Goal: Learn about a topic: Learn about a topic

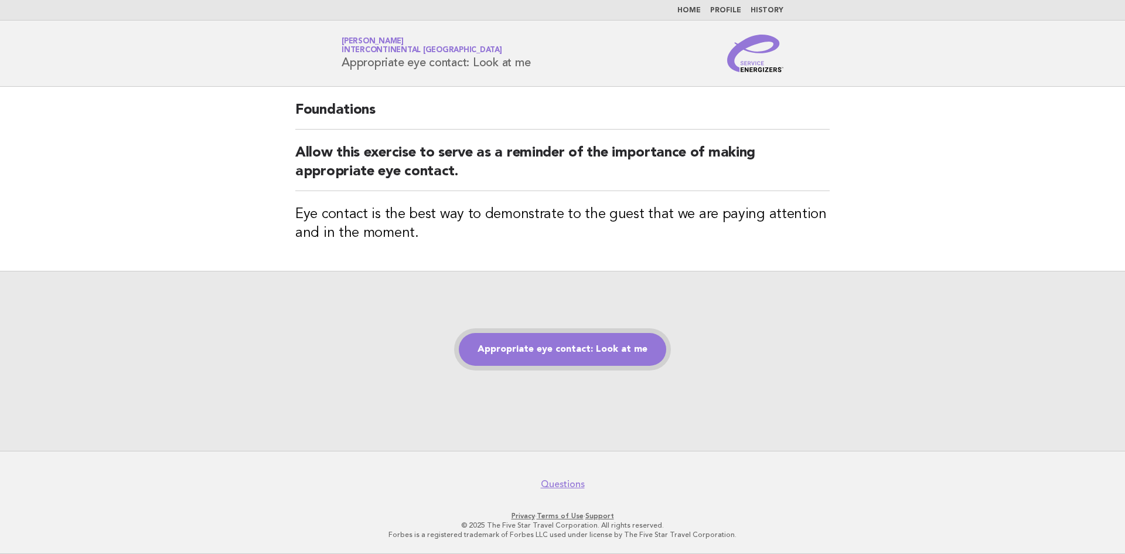
click at [554, 356] on link "Appropriate eye contact: Look at me" at bounding box center [562, 349] width 207 height 33
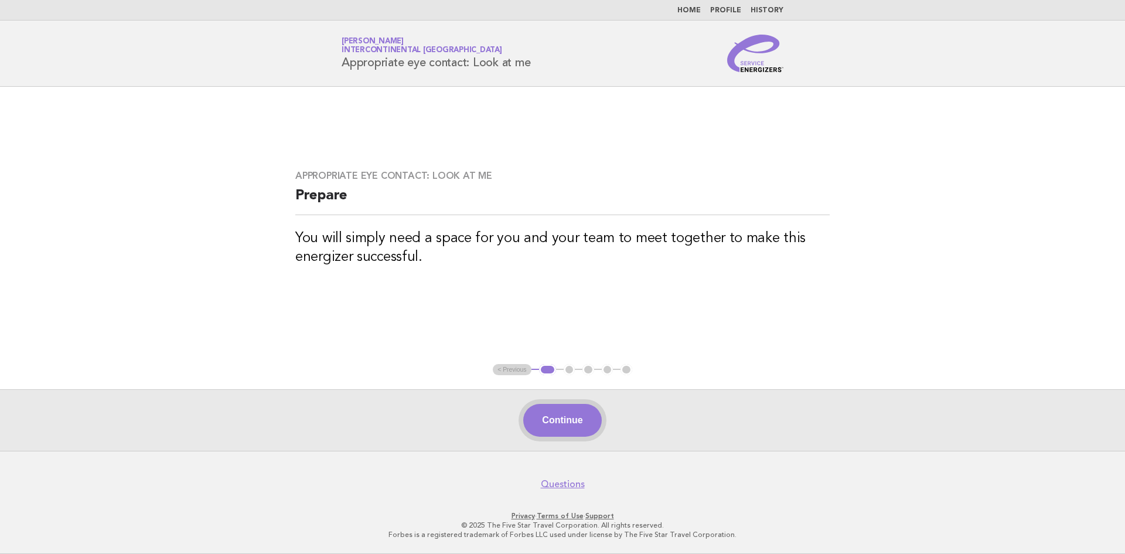
click at [567, 422] on button "Continue" at bounding box center [562, 420] width 78 height 33
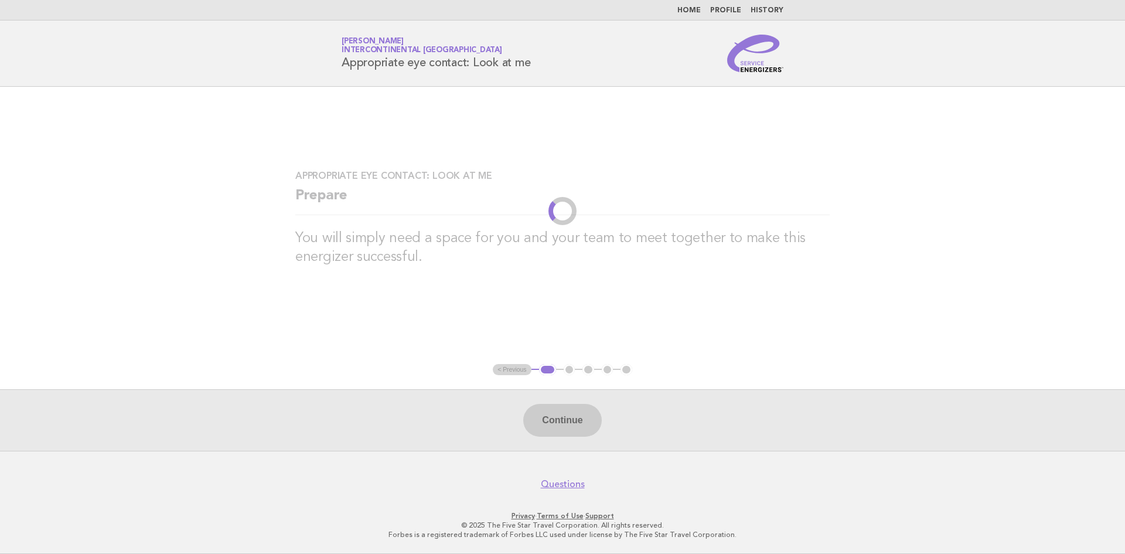
click at [567, 422] on div "Continue" at bounding box center [562, 420] width 1125 height 62
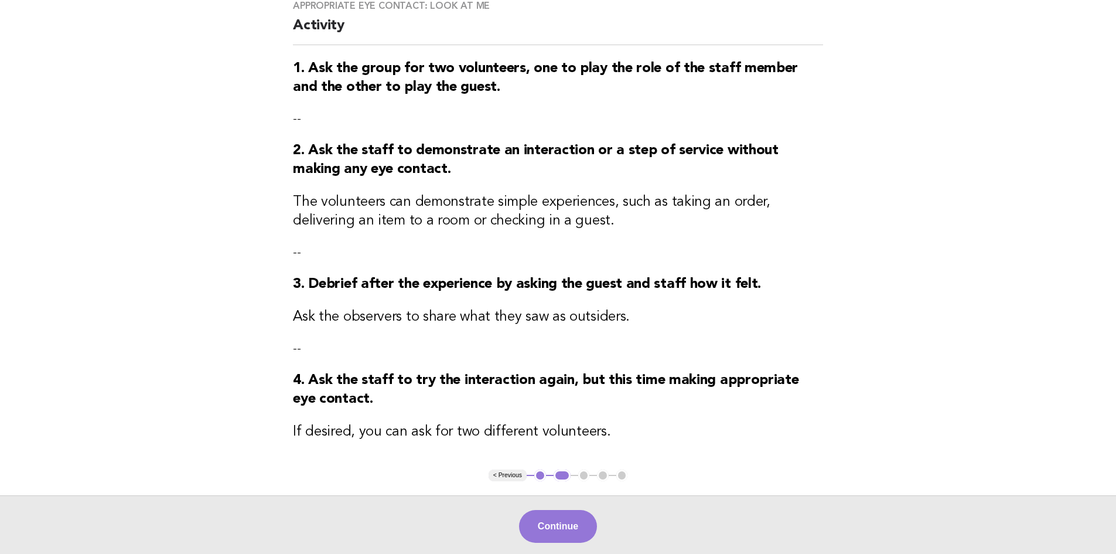
scroll to position [210, 0]
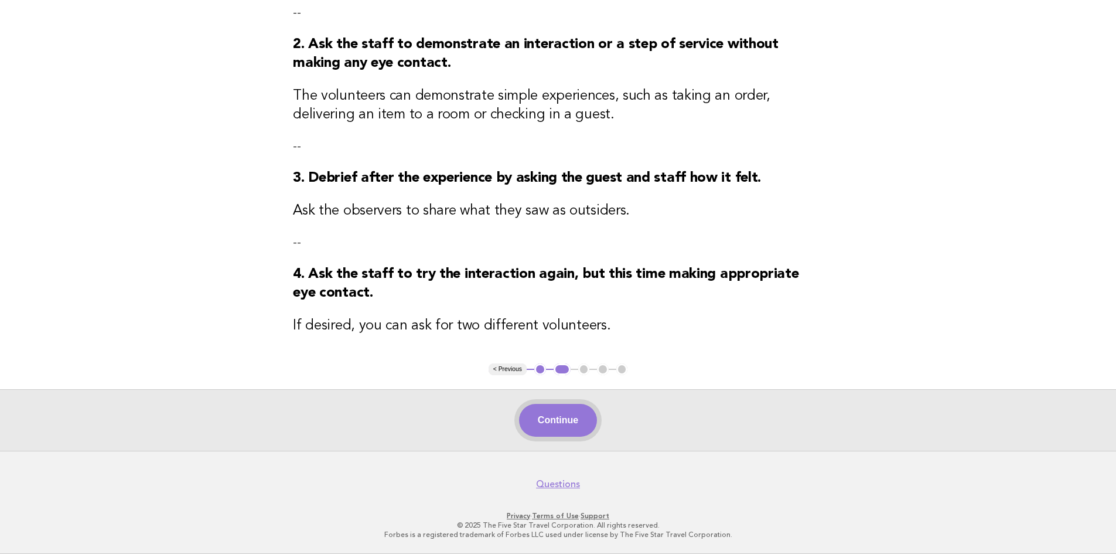
click at [577, 417] on button "Continue" at bounding box center [558, 420] width 78 height 33
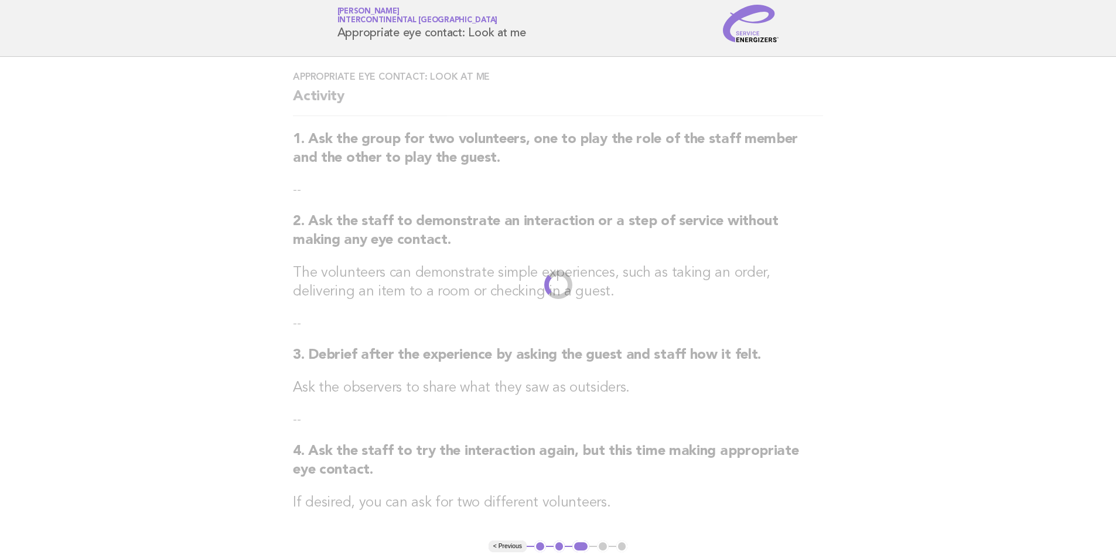
scroll to position [0, 0]
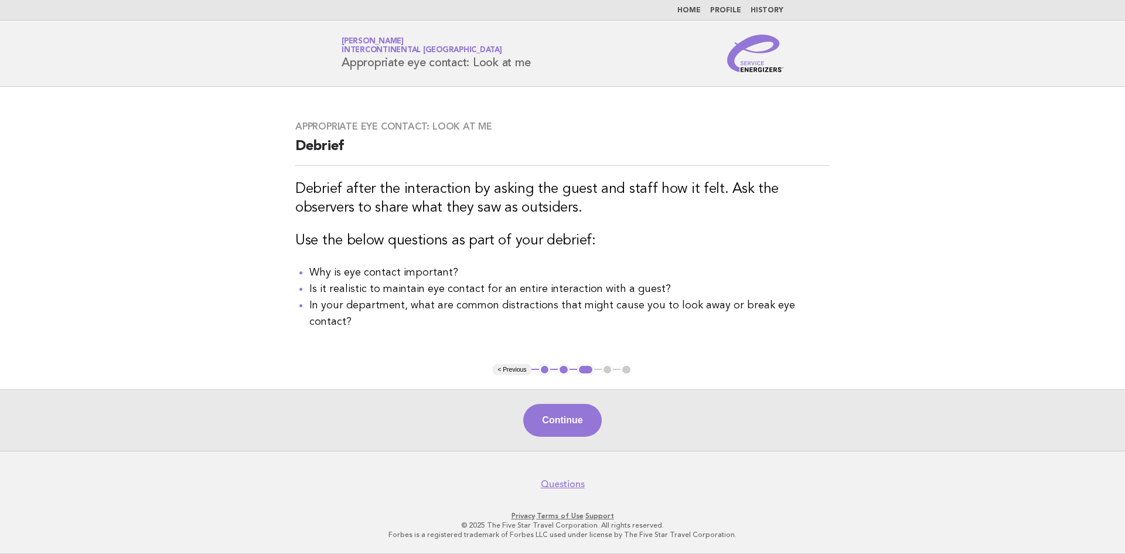
click at [573, 421] on button "Continue" at bounding box center [562, 420] width 78 height 33
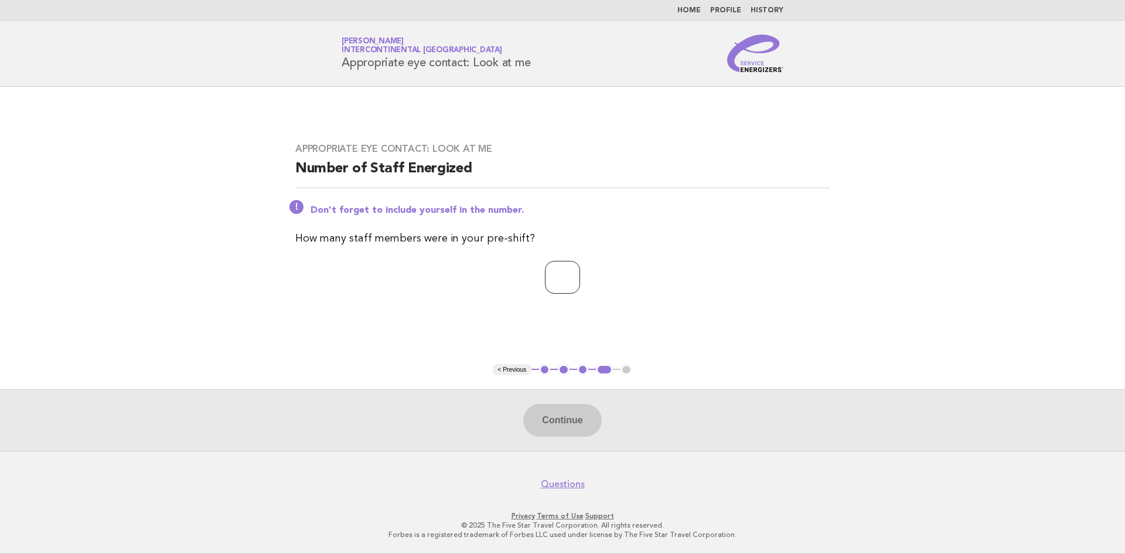
click at [559, 275] on input "number" at bounding box center [562, 277] width 35 height 33
type input "*"
click at [569, 425] on button "Continue" at bounding box center [562, 420] width 78 height 33
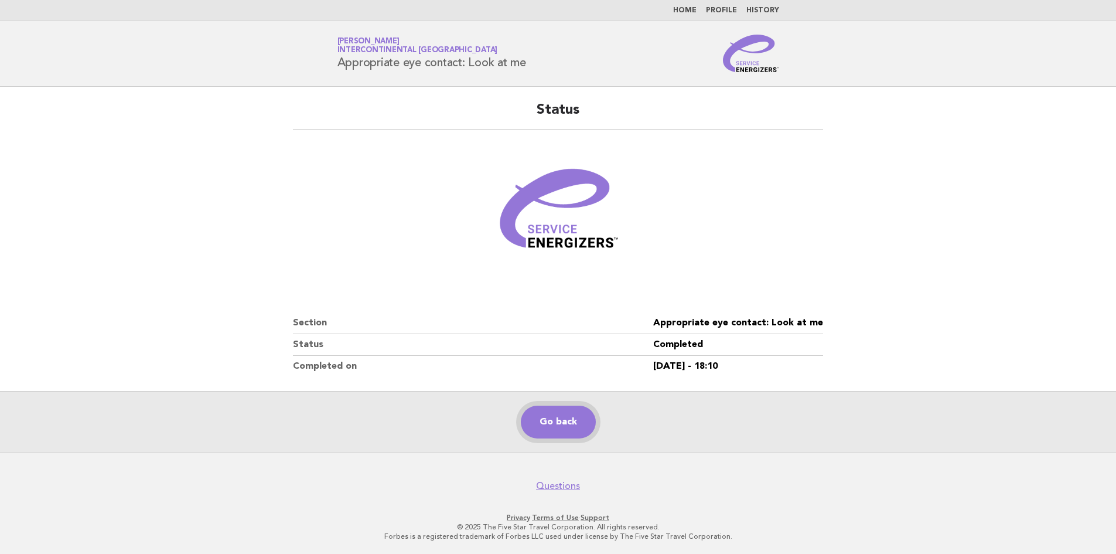
click at [571, 418] on link "Go back" at bounding box center [558, 421] width 75 height 33
